Goal: Information Seeking & Learning: Compare options

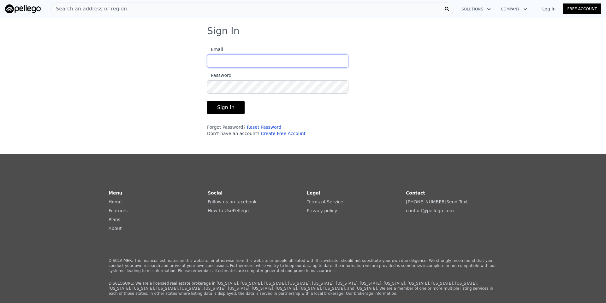
type input "[PERSON_NAME][EMAIL_ADDRESS][DOMAIN_NAME]"
drag, startPoint x: 226, startPoint y: 107, endPoint x: 265, endPoint y: 119, distance: 41.3
click at [227, 107] on button "Sign In" at bounding box center [226, 107] width 38 height 13
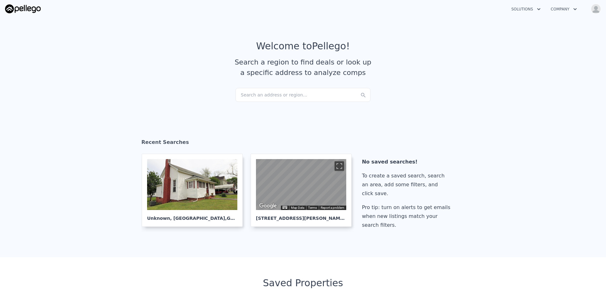
checkbox input "true"
click at [276, 98] on div "Search an address or region..." at bounding box center [303, 95] width 135 height 14
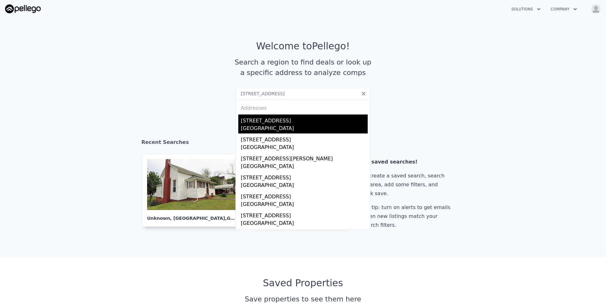
type input "[STREET_ADDRESS]"
click at [271, 122] on div "[STREET_ADDRESS]" at bounding box center [304, 119] width 127 height 10
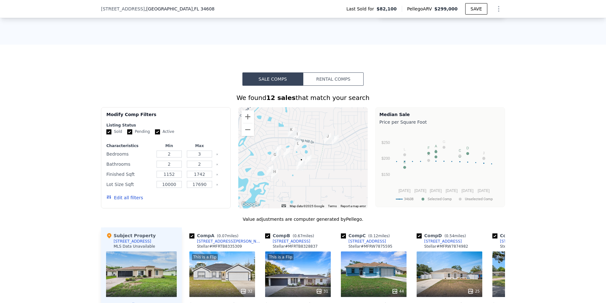
scroll to position [440, 0]
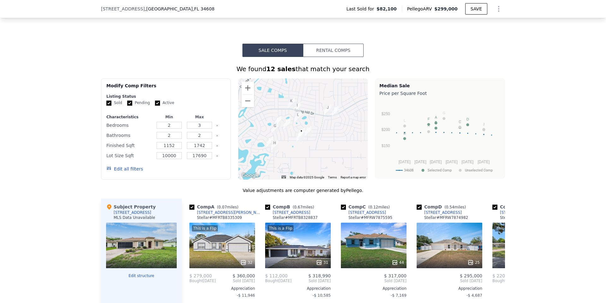
click at [131, 169] on button "Edit all filters" at bounding box center [124, 169] width 37 height 6
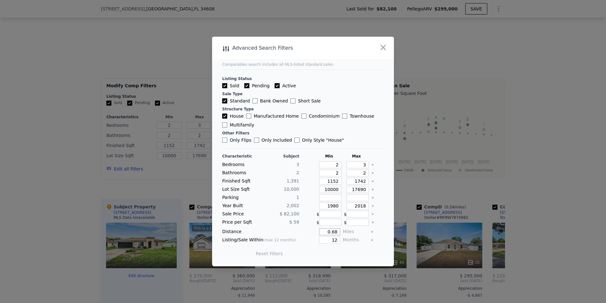
drag, startPoint x: 333, startPoint y: 231, endPoint x: 343, endPoint y: 231, distance: 10.4
click at [343, 231] on div "Distance 0.68 Miles" at bounding box center [303, 231] width 162 height 7
type input "0.25"
click at [340, 250] on button "Update Search" at bounding box center [339, 253] width 48 height 9
checkbox input "false"
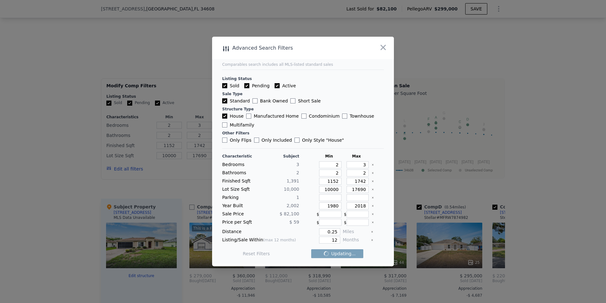
checkbox input "false"
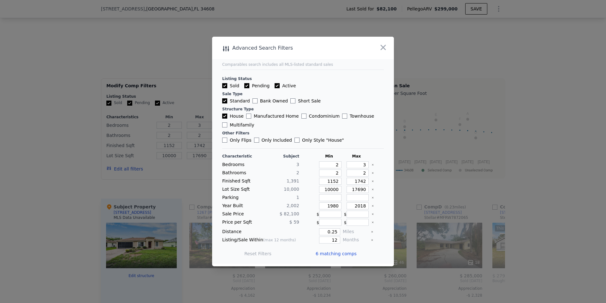
click at [337, 252] on span "6 matching comps" at bounding box center [336, 253] width 41 height 6
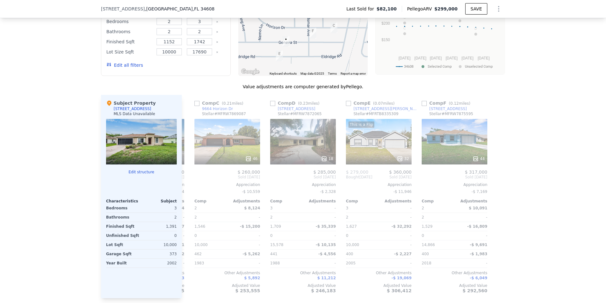
scroll to position [0, 0]
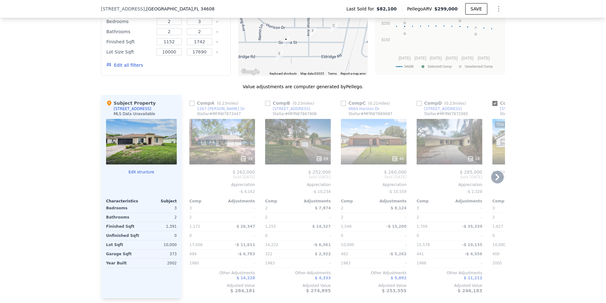
checkbox input "true"
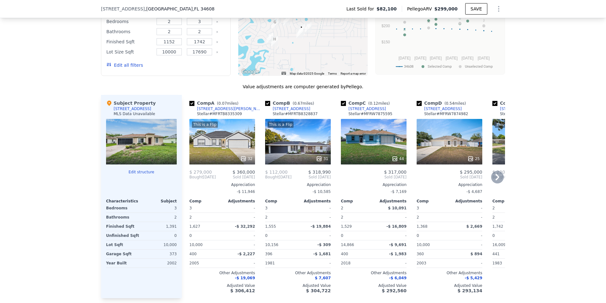
scroll to position [538, 0]
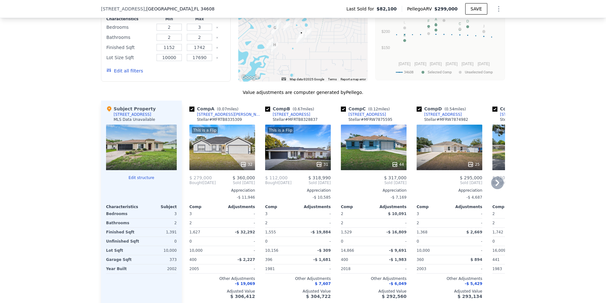
click at [123, 70] on button "Edit all filters" at bounding box center [124, 71] width 37 height 6
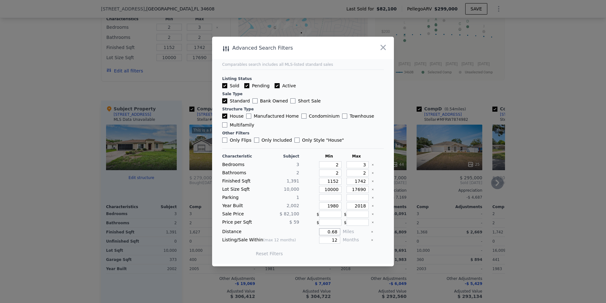
drag, startPoint x: 334, startPoint y: 232, endPoint x: 340, endPoint y: 233, distance: 5.7
click at [343, 232] on div "Distance 0.68 Miles" at bounding box center [303, 231] width 162 height 7
type input "0.25"
click at [338, 253] on button "Update Search" at bounding box center [339, 253] width 48 height 9
checkbox input "false"
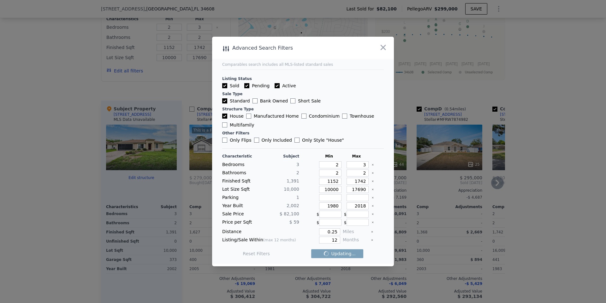
checkbox input "false"
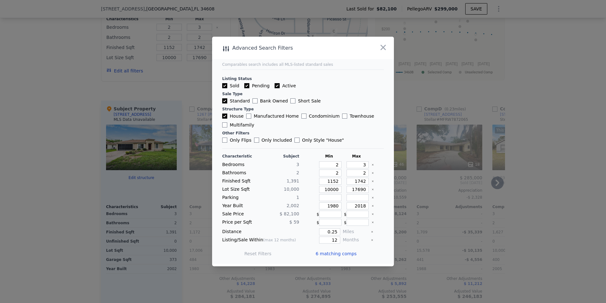
click at [332, 254] on span "6 matching comps" at bounding box center [336, 253] width 41 height 6
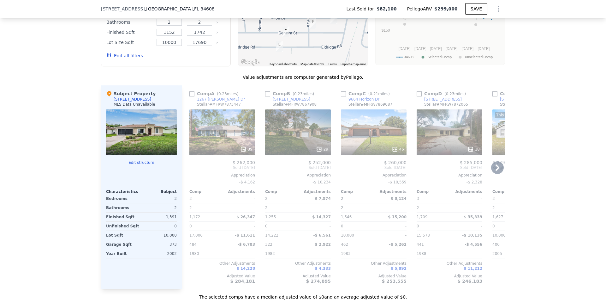
scroll to position [555, 0]
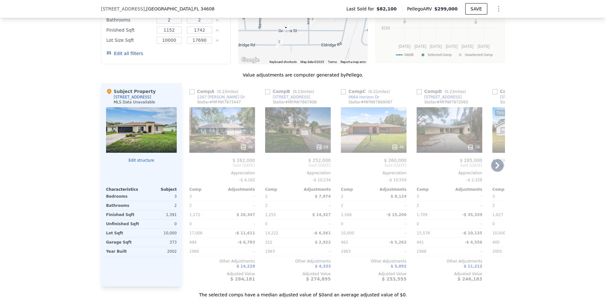
click at [314, 130] on div "29" at bounding box center [298, 129] width 66 height 45
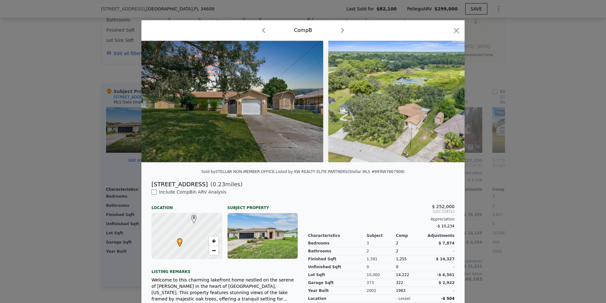
click at [305, 117] on img at bounding box center [233, 101] width 182 height 121
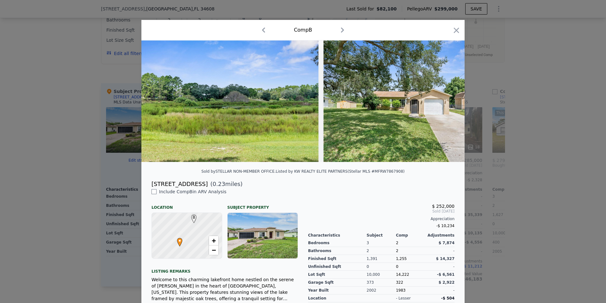
scroll to position [0, 5030]
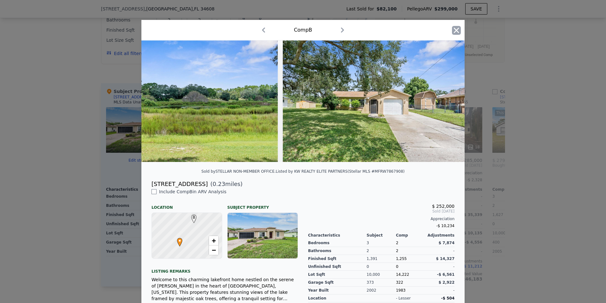
click at [455, 30] on icon "button" at bounding box center [456, 30] width 9 height 9
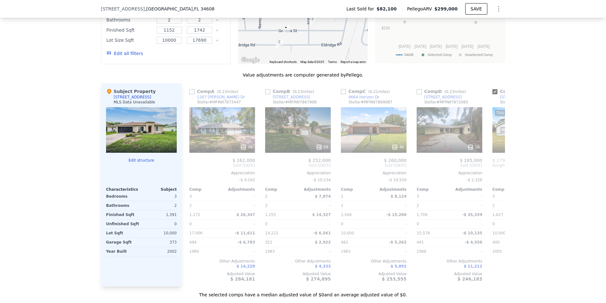
checkbox input "true"
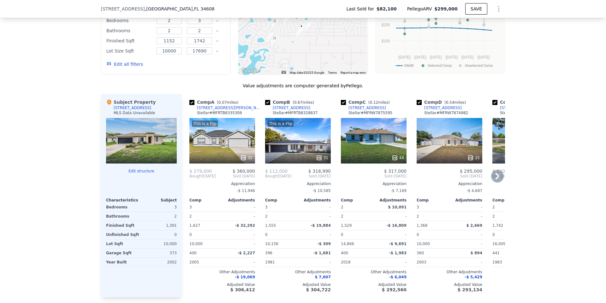
scroll to position [440, 0]
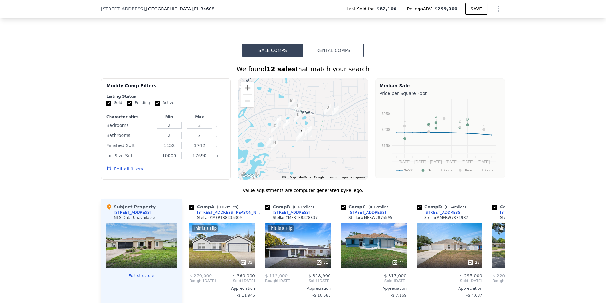
click at [128, 168] on button "Edit all filters" at bounding box center [124, 169] width 37 height 6
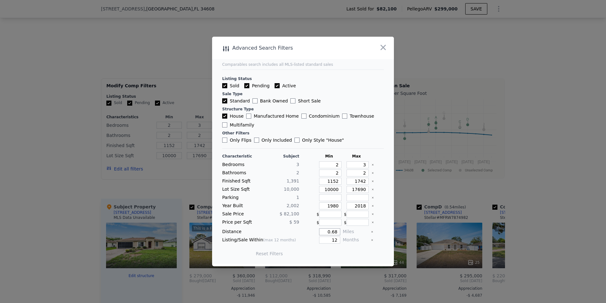
drag, startPoint x: 331, startPoint y: 232, endPoint x: 338, endPoint y: 232, distance: 7.3
click at [339, 232] on input "0.68" at bounding box center [329, 231] width 21 height 7
click at [334, 232] on input "0.68" at bounding box center [329, 231] width 21 height 7
drag, startPoint x: 333, startPoint y: 232, endPoint x: 340, endPoint y: 234, distance: 7.7
click at [340, 234] on input "0.7" at bounding box center [329, 231] width 21 height 7
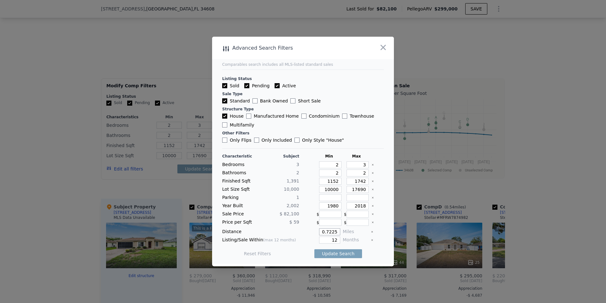
drag, startPoint x: 335, startPoint y: 232, endPoint x: 346, endPoint y: 232, distance: 10.1
click at [345, 232] on div "Distance 0.7225 Miles" at bounding box center [303, 231] width 162 height 7
type input "0.25"
click at [345, 253] on button "Update Search" at bounding box center [339, 253] width 48 height 9
checkbox input "false"
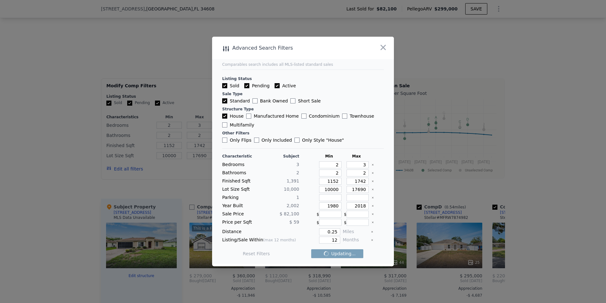
checkbox input "false"
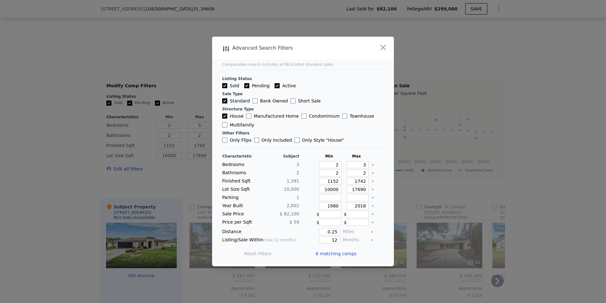
drag, startPoint x: 346, startPoint y: 255, endPoint x: 361, endPoint y: 254, distance: 14.2
click at [347, 255] on span "6 matching comps" at bounding box center [336, 253] width 41 height 6
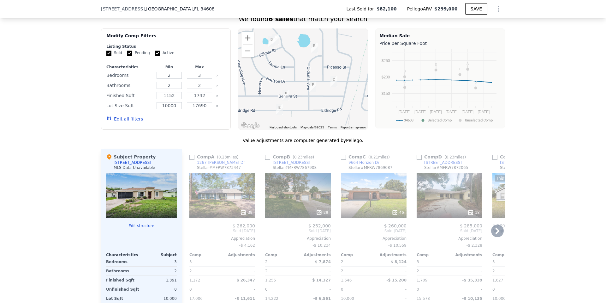
scroll to position [494, 0]
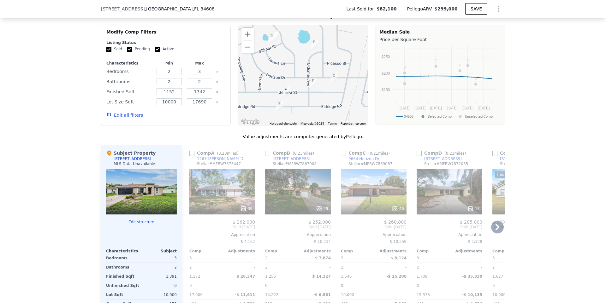
click at [247, 210] on div "39" at bounding box center [246, 208] width 12 height 6
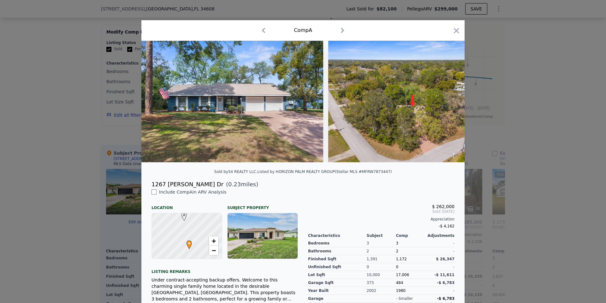
click at [342, 30] on icon "button" at bounding box center [343, 30] width 10 height 10
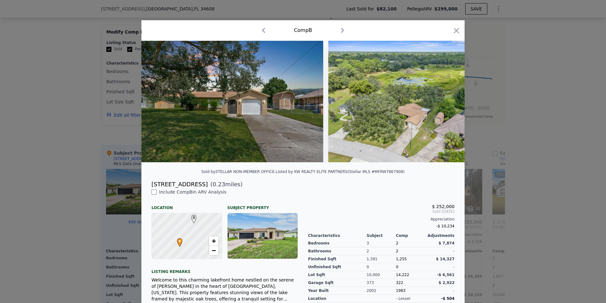
click at [342, 30] on icon "button" at bounding box center [343, 30] width 10 height 10
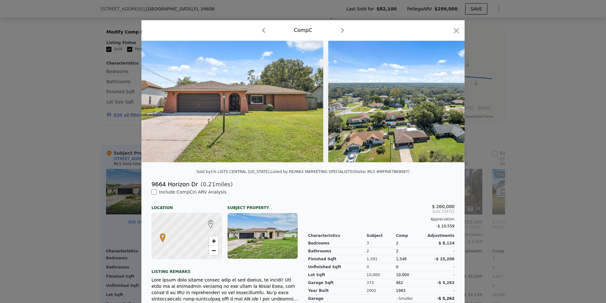
click at [342, 30] on icon "button" at bounding box center [343, 30] width 10 height 10
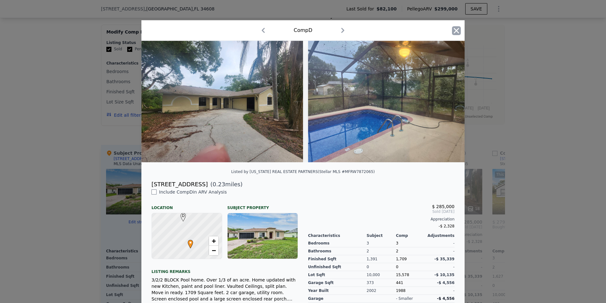
click at [458, 31] on icon "button" at bounding box center [456, 30] width 5 height 5
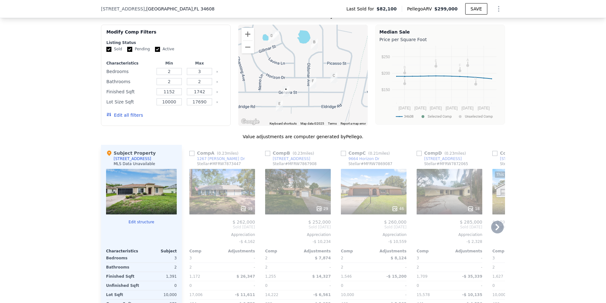
click at [245, 205] on icon at bounding box center [243, 208] width 6 height 6
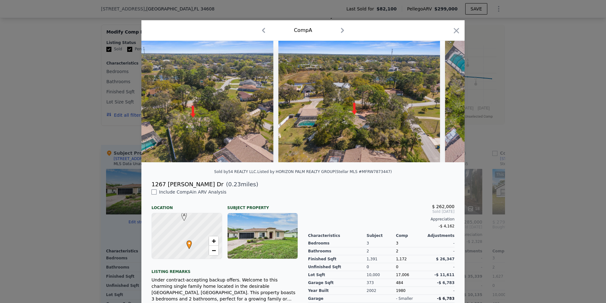
scroll to position [0, 6826]
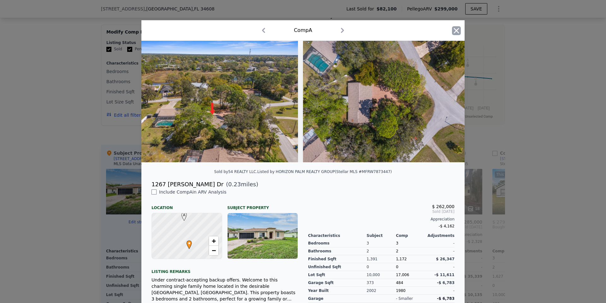
click at [458, 28] on icon "button" at bounding box center [456, 30] width 9 height 9
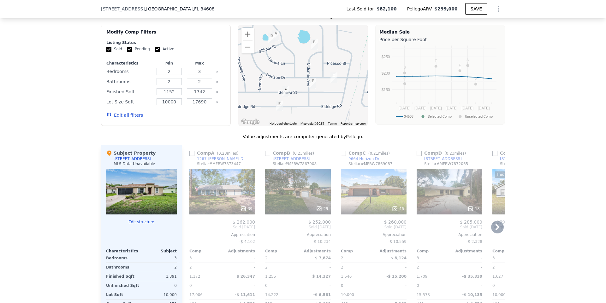
click at [389, 196] on div "46" at bounding box center [374, 191] width 66 height 45
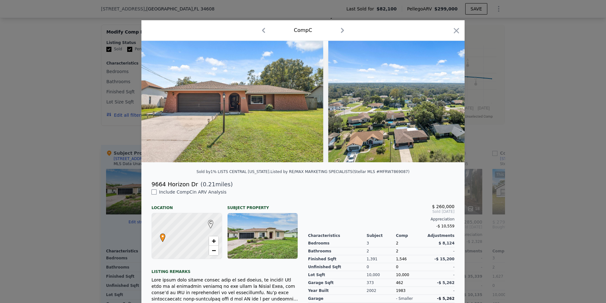
scroll to position [0, 3]
